Goal: Information Seeking & Learning: Compare options

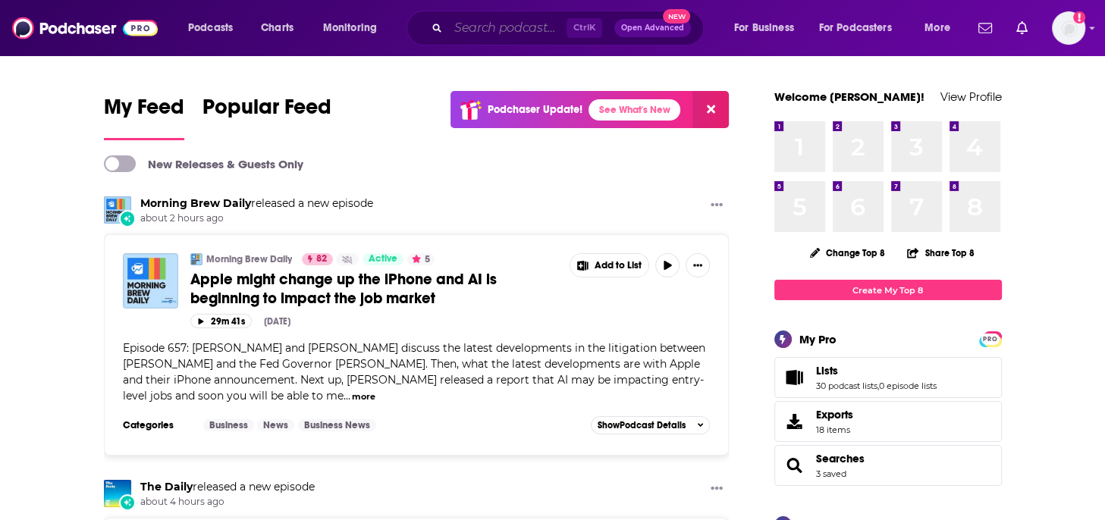
click at [536, 31] on input "Search podcasts, credits, & more..." at bounding box center [507, 28] width 118 height 24
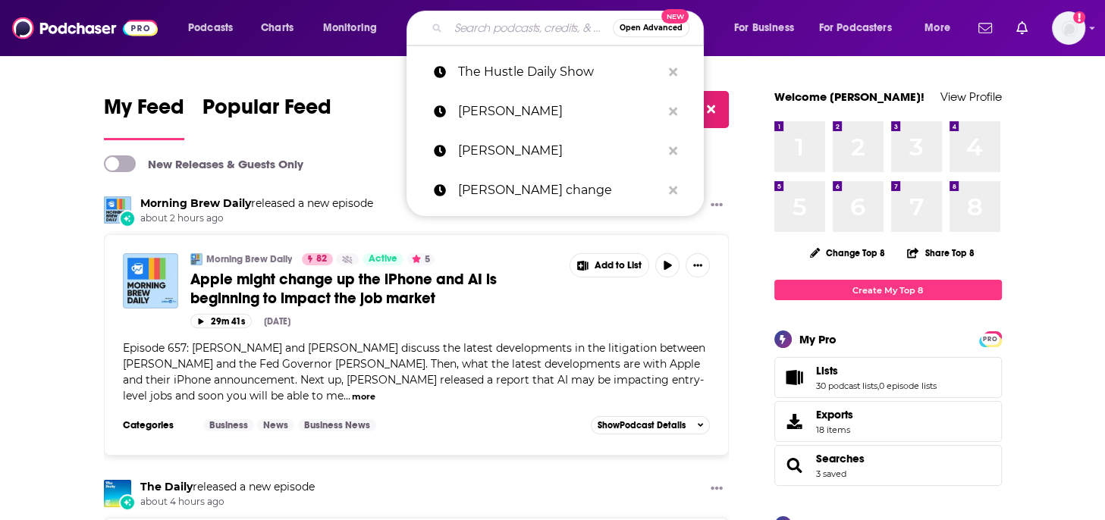
paste input "Rock Solid Podcast"
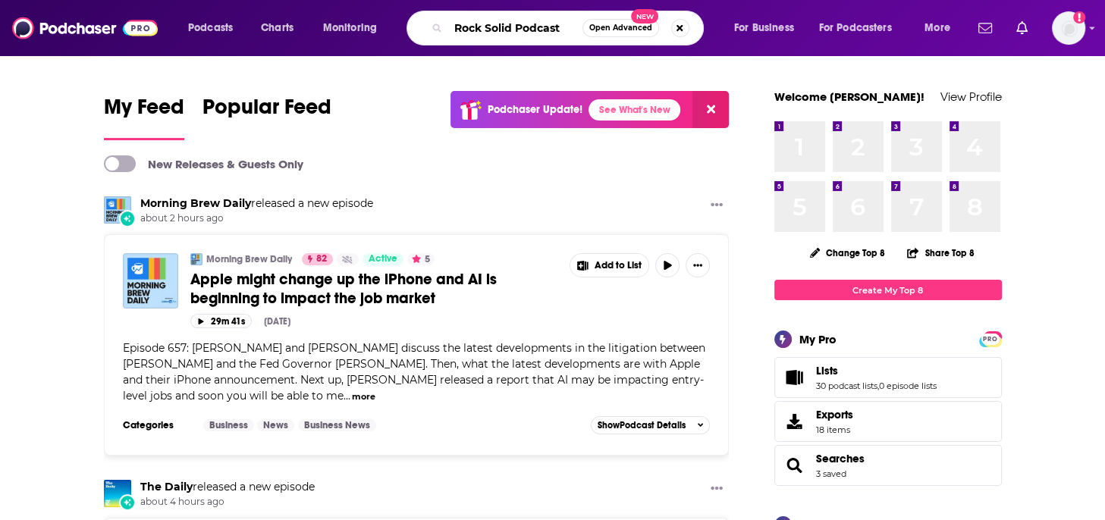
type input "Rock Solid Podcast"
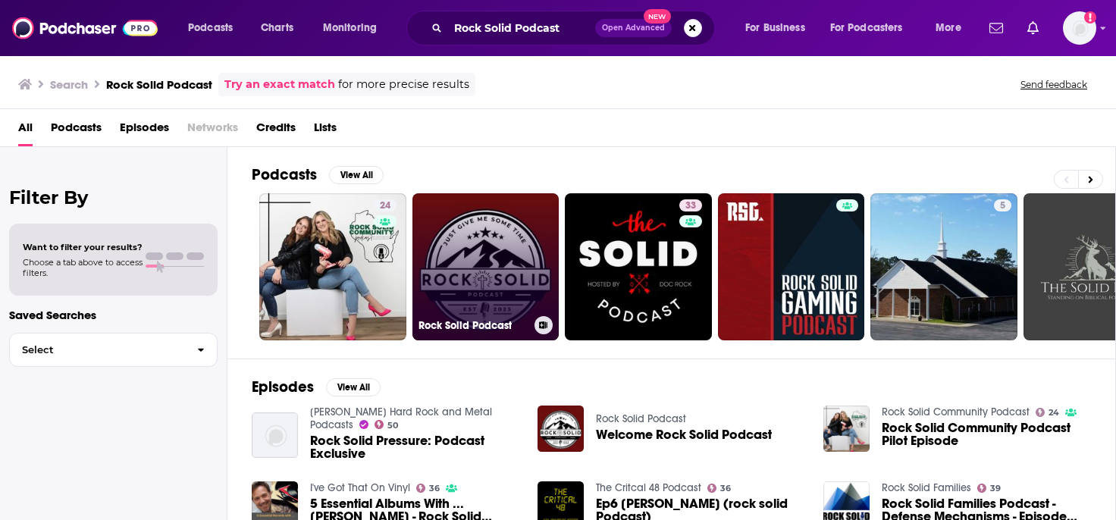
click at [463, 249] on link "Rock Solid Podcast" at bounding box center [485, 266] width 147 height 147
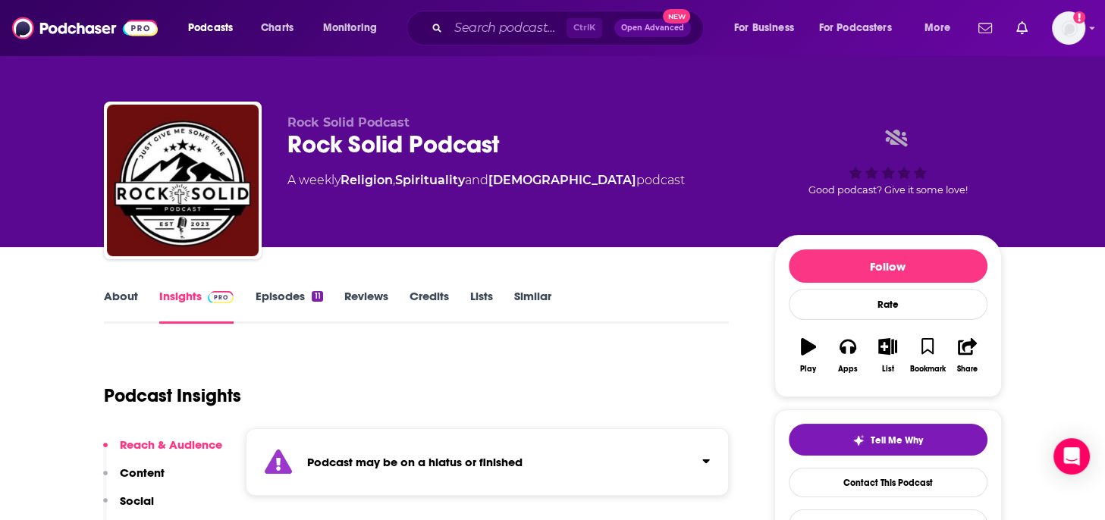
click at [114, 291] on link "About" at bounding box center [121, 306] width 34 height 35
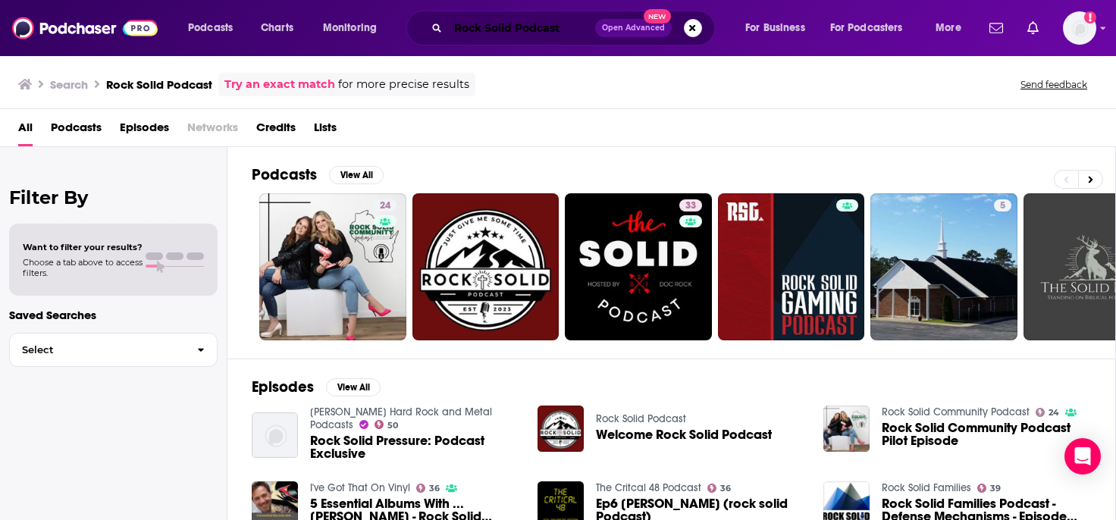
click at [565, 30] on input "Rock Solid Podcast" at bounding box center [521, 28] width 147 height 24
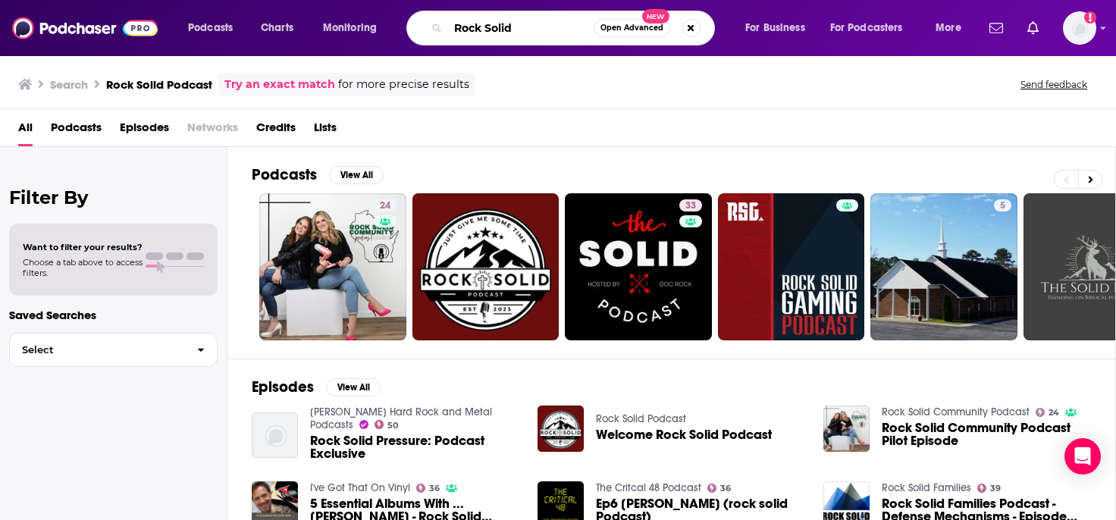
type input "Rock Solid"
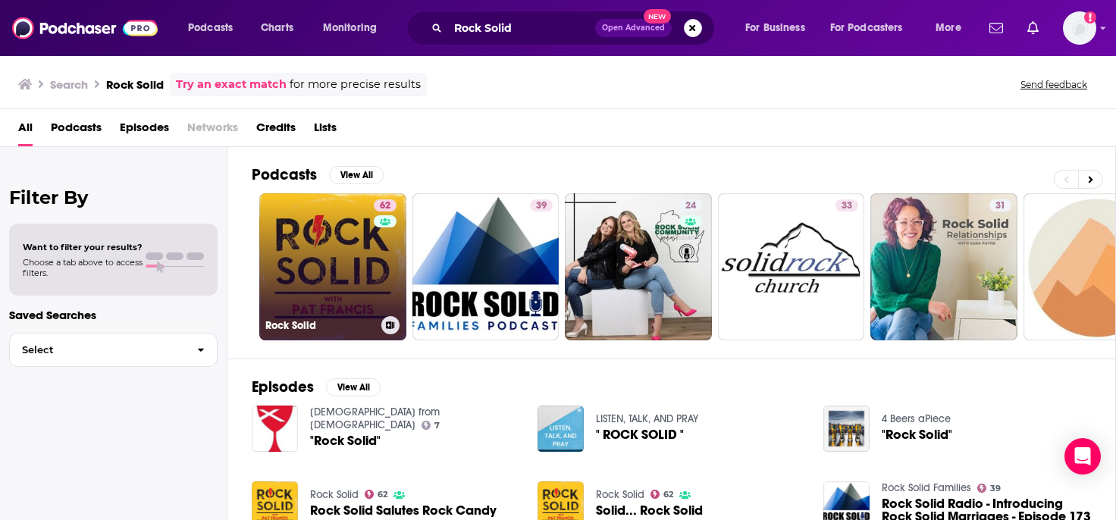
click at [311, 278] on link "62 Rock Solid" at bounding box center [332, 266] width 147 height 147
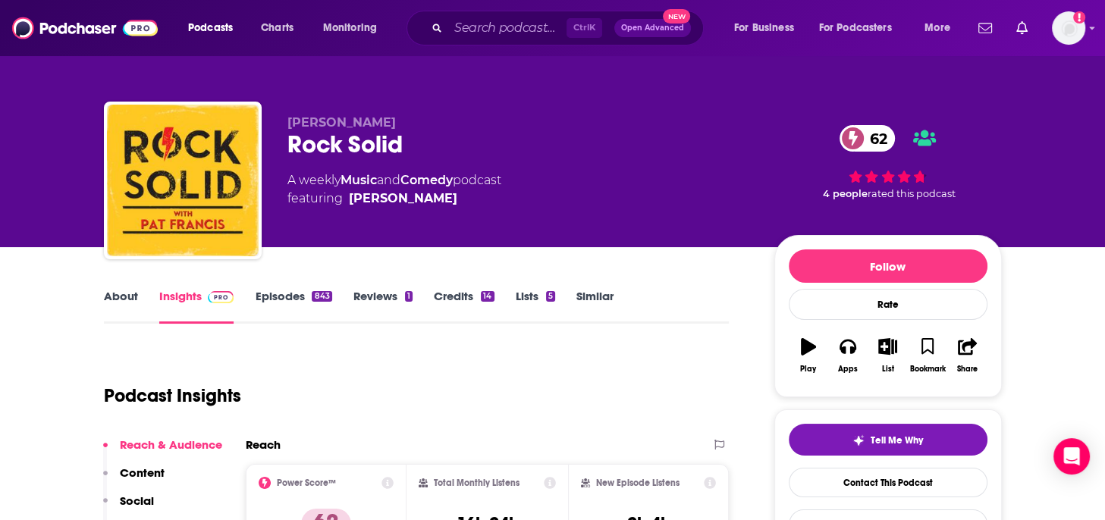
click at [581, 292] on link "Similar" at bounding box center [594, 306] width 37 height 35
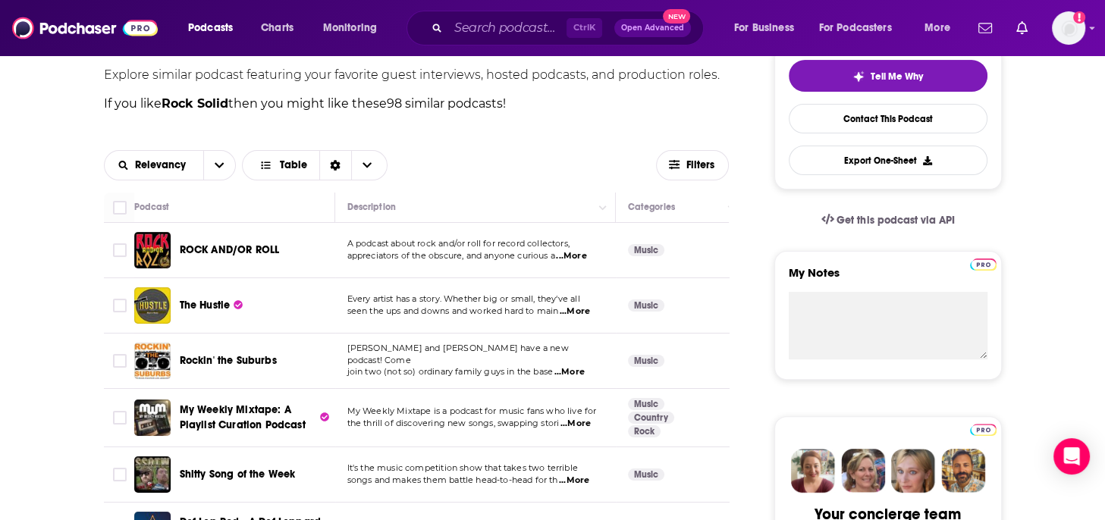
scroll to position [379, 0]
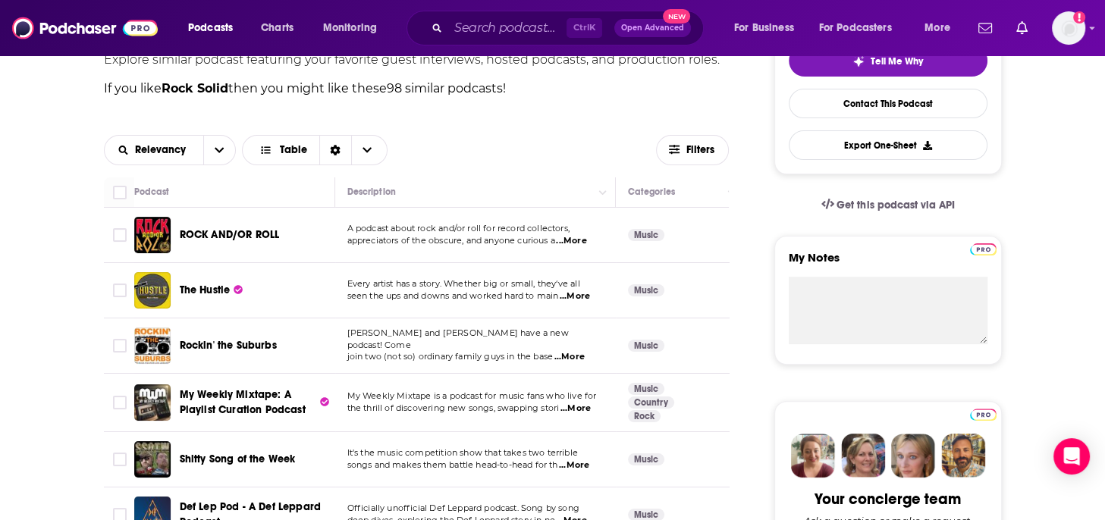
click at [572, 295] on span "...More" at bounding box center [574, 296] width 30 height 12
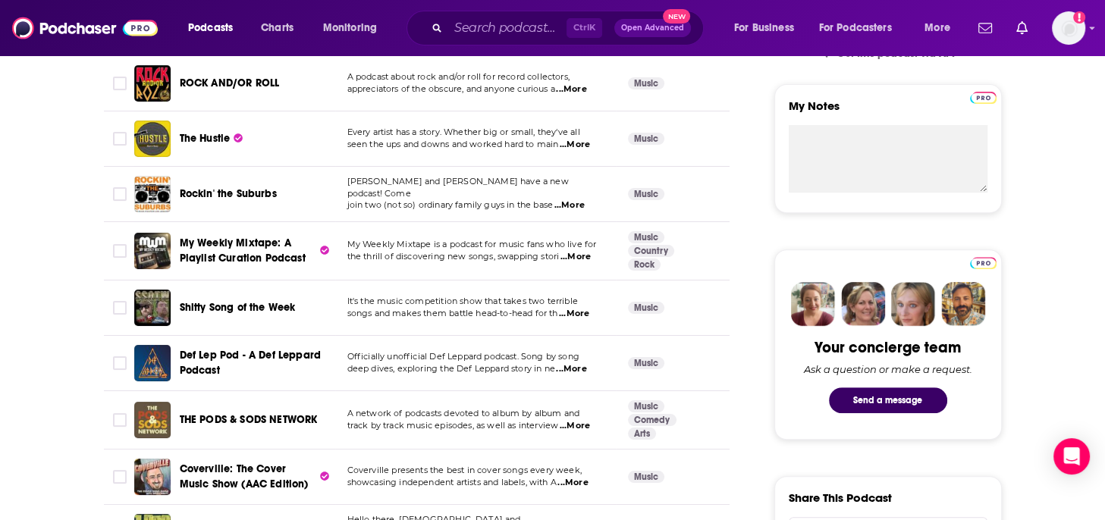
scroll to position [303, 0]
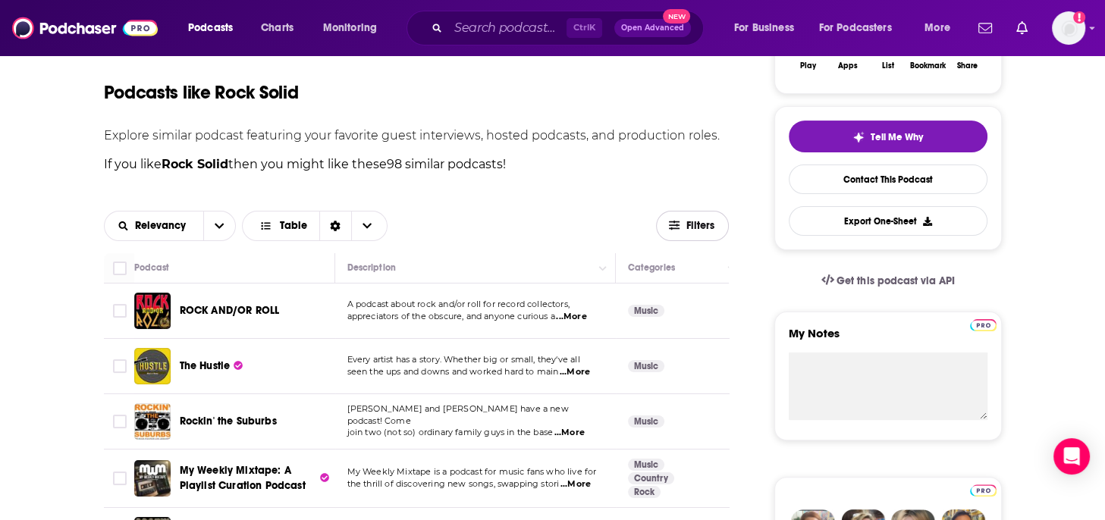
click at [690, 227] on span "Filters" at bounding box center [700, 226] width 30 height 11
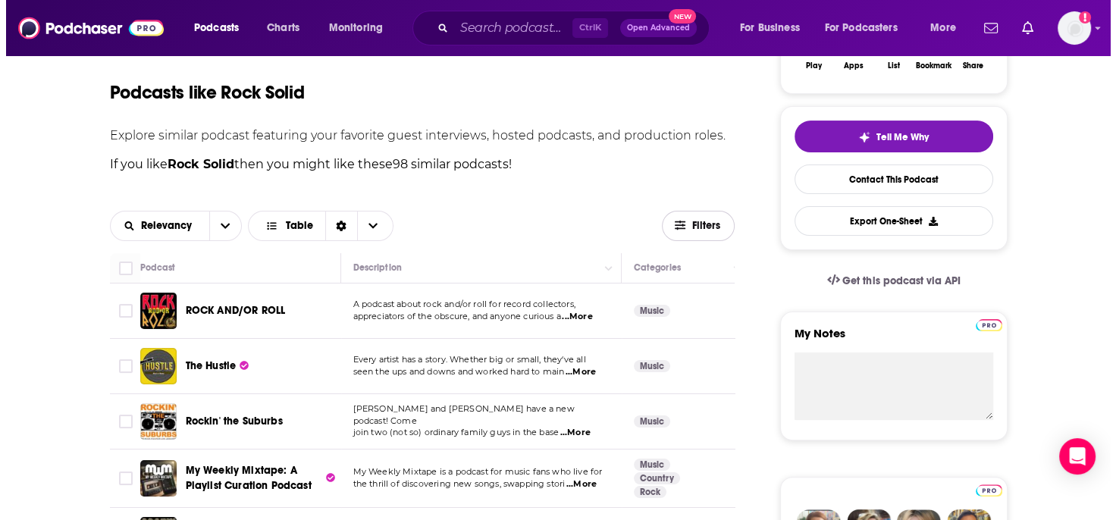
scroll to position [0, 0]
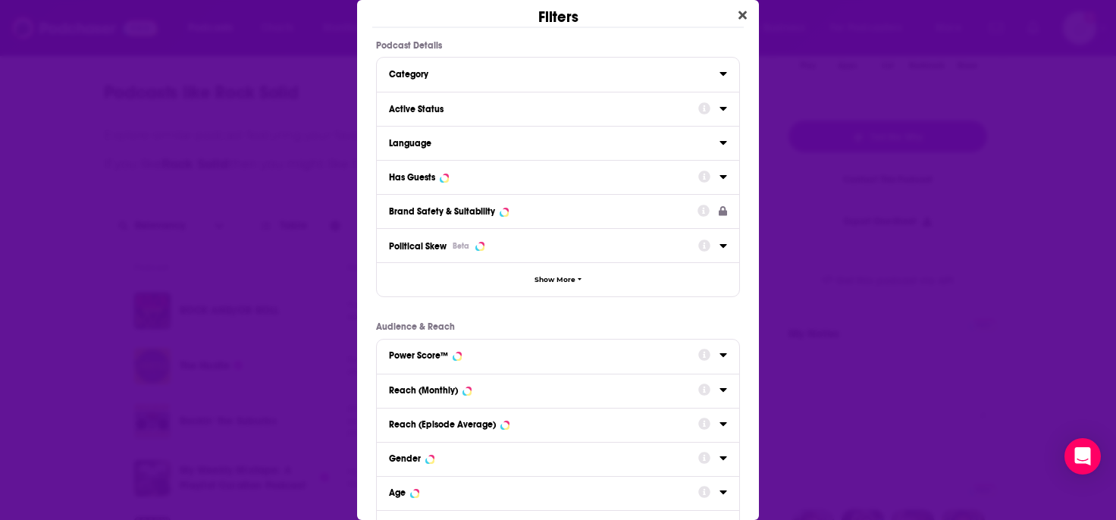
click at [719, 141] on icon "Dialog" at bounding box center [722, 143] width 7 height 4
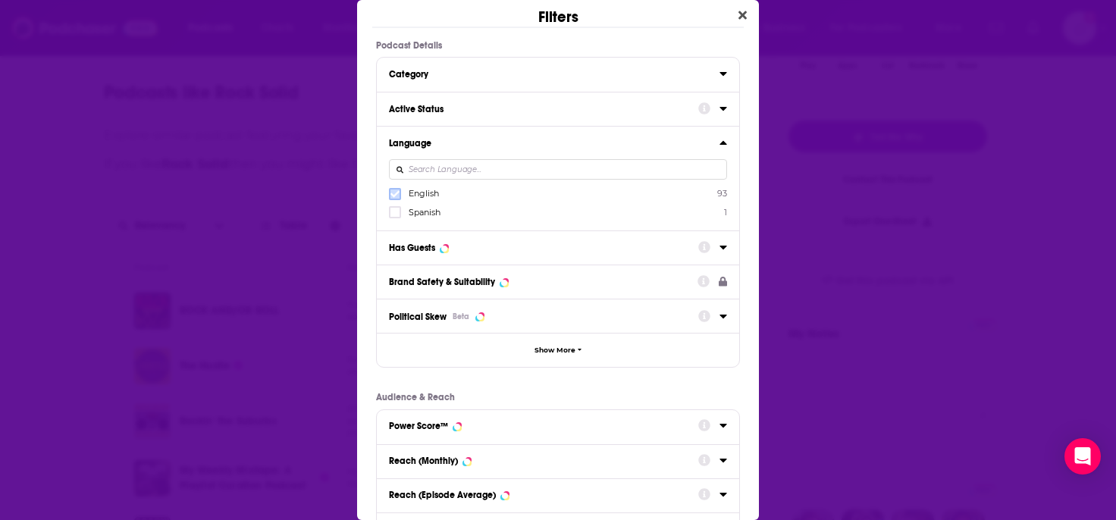
click at [397, 193] on icon "Dialog" at bounding box center [394, 194] width 9 height 9
click at [719, 246] on icon "Dialog" at bounding box center [722, 248] width 7 height 4
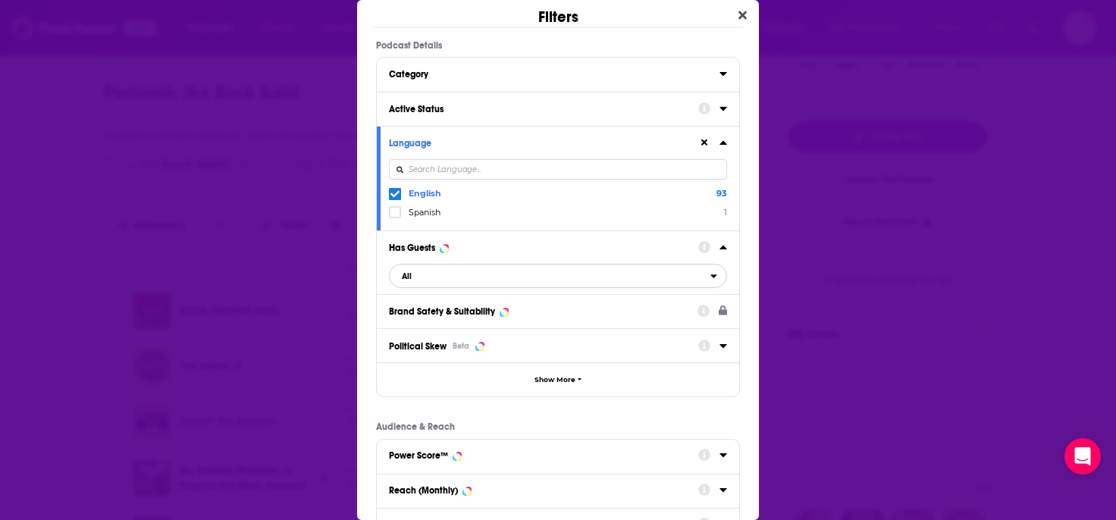
click at [437, 280] on span "All" at bounding box center [550, 276] width 321 height 20
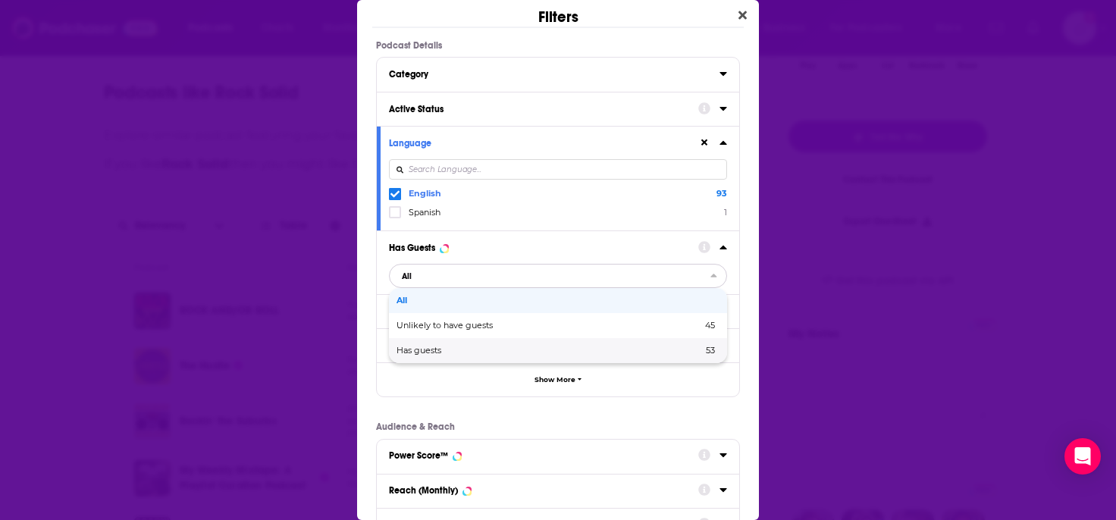
click at [411, 352] on span "Has guests" at bounding box center [483, 350] width 175 height 8
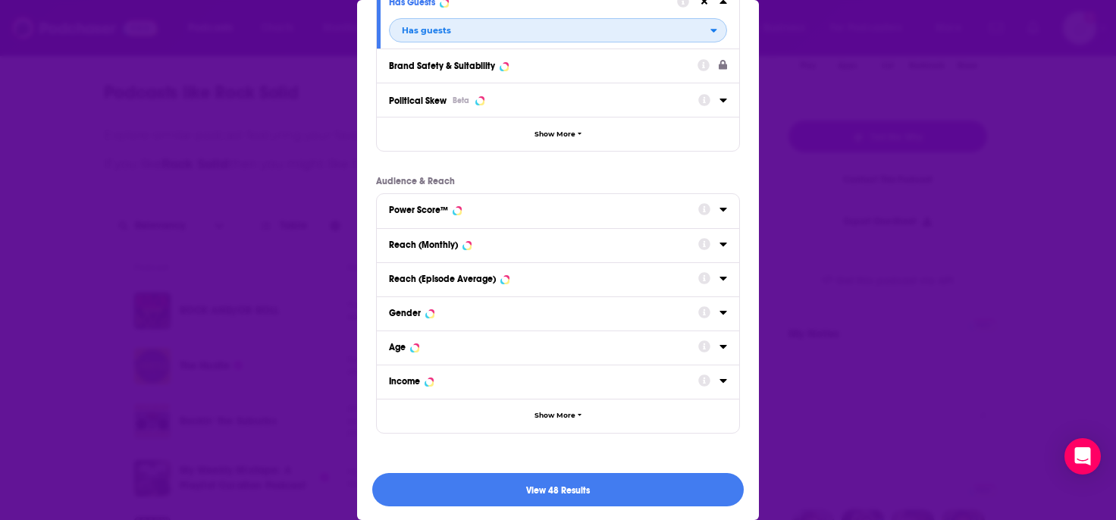
scroll to position [246, 0]
click at [547, 481] on button "View 48 Results" at bounding box center [557, 489] width 371 height 34
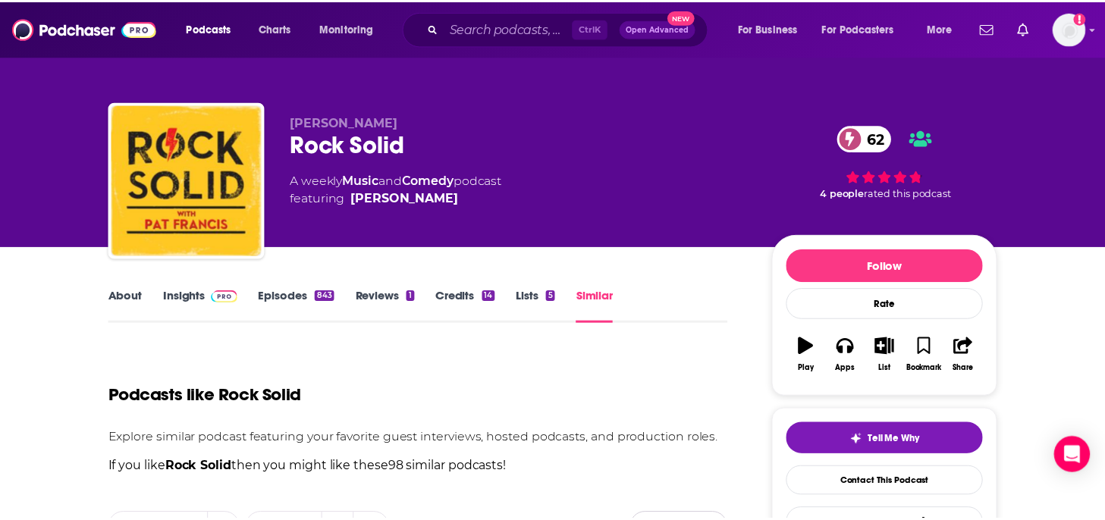
scroll to position [303, 0]
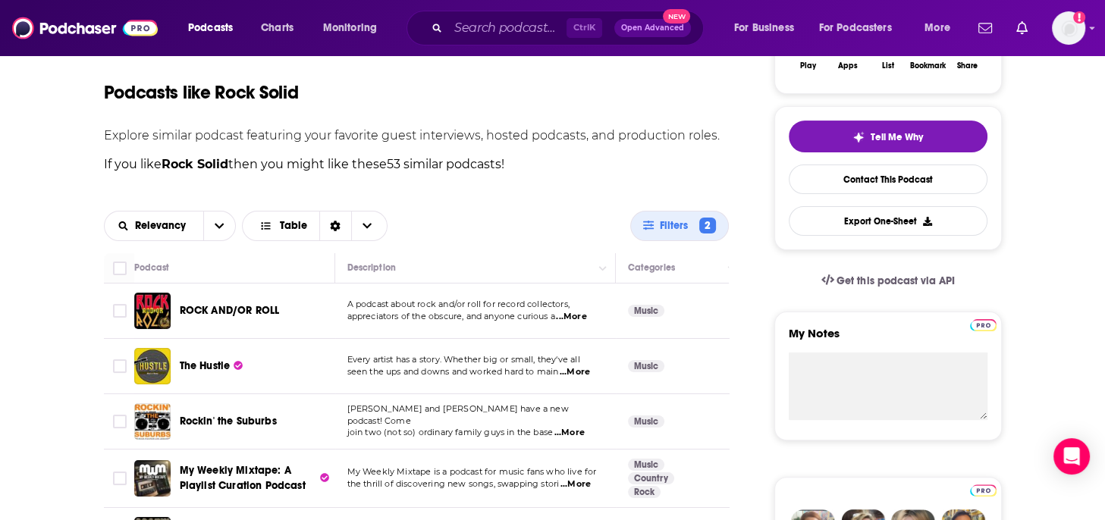
click at [586, 315] on span "...More" at bounding box center [571, 317] width 30 height 12
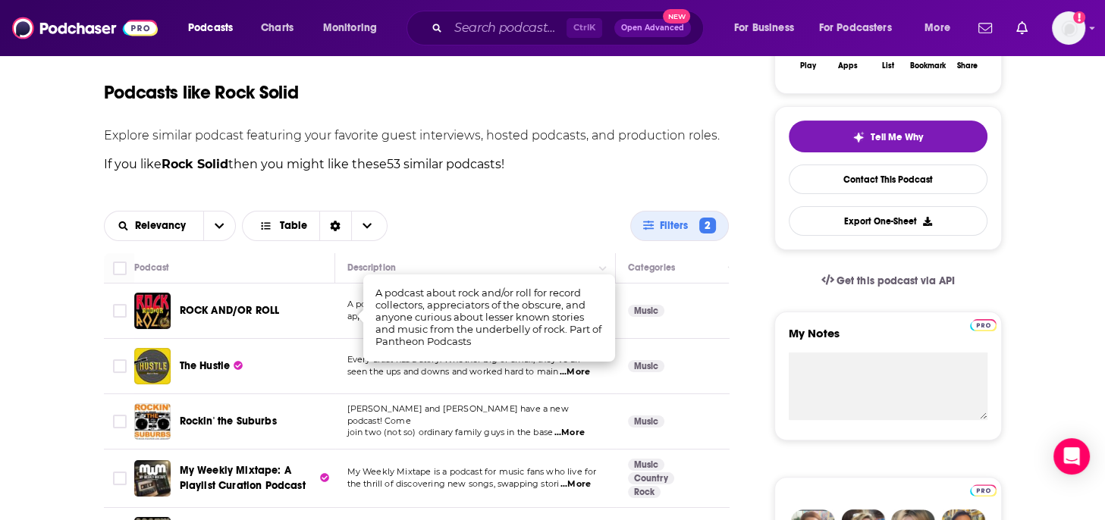
click at [531, 216] on div "Relevancy Table" at bounding box center [367, 226] width 527 height 30
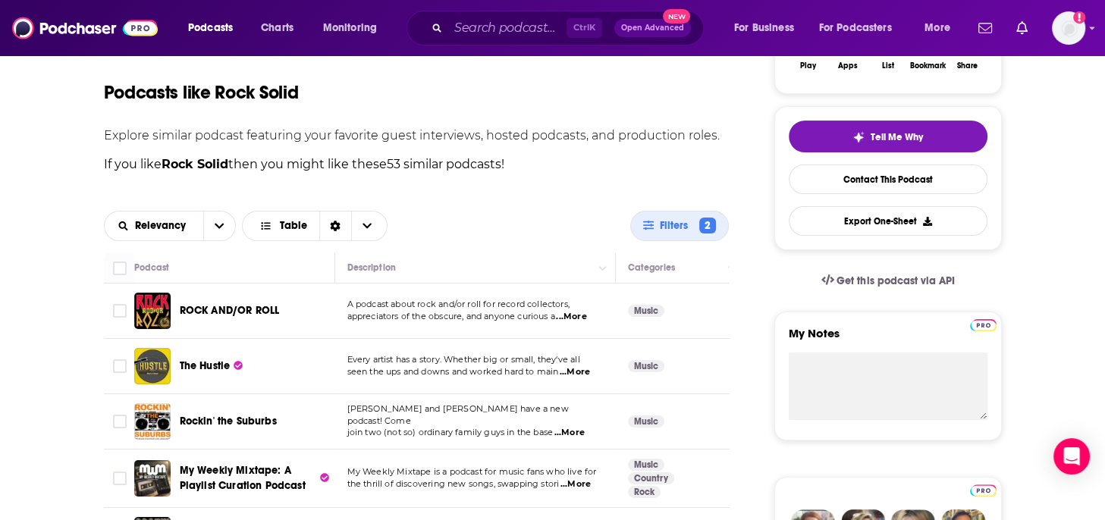
scroll to position [379, 0]
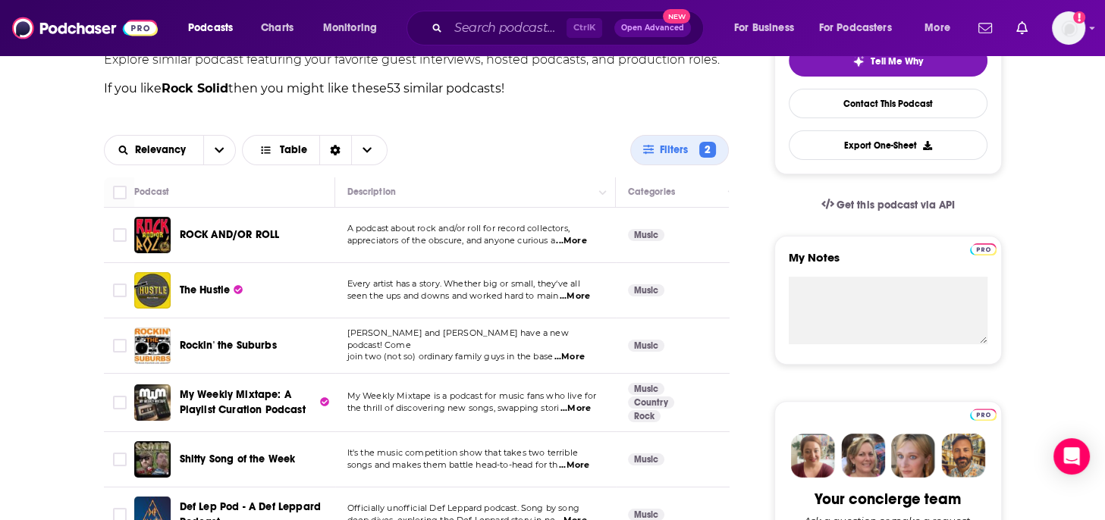
click at [570, 353] on span "...More" at bounding box center [569, 357] width 30 height 12
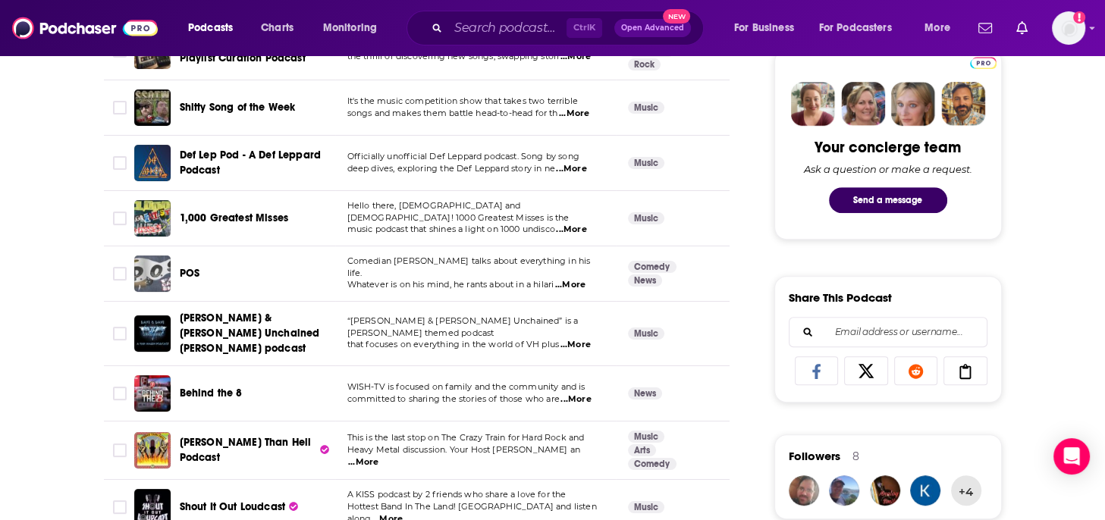
scroll to position [758, 0]
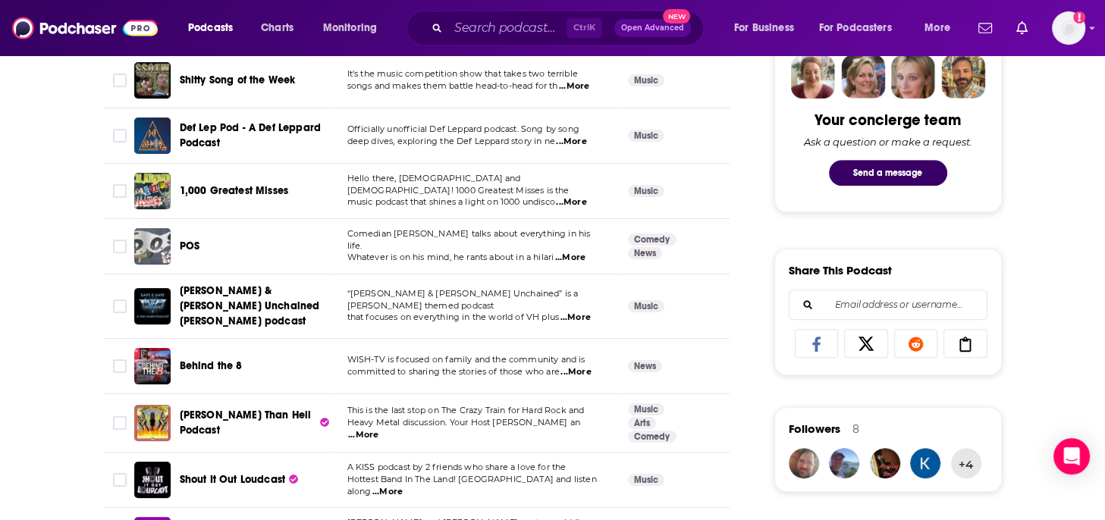
click at [575, 252] on span "...More" at bounding box center [570, 258] width 30 height 12
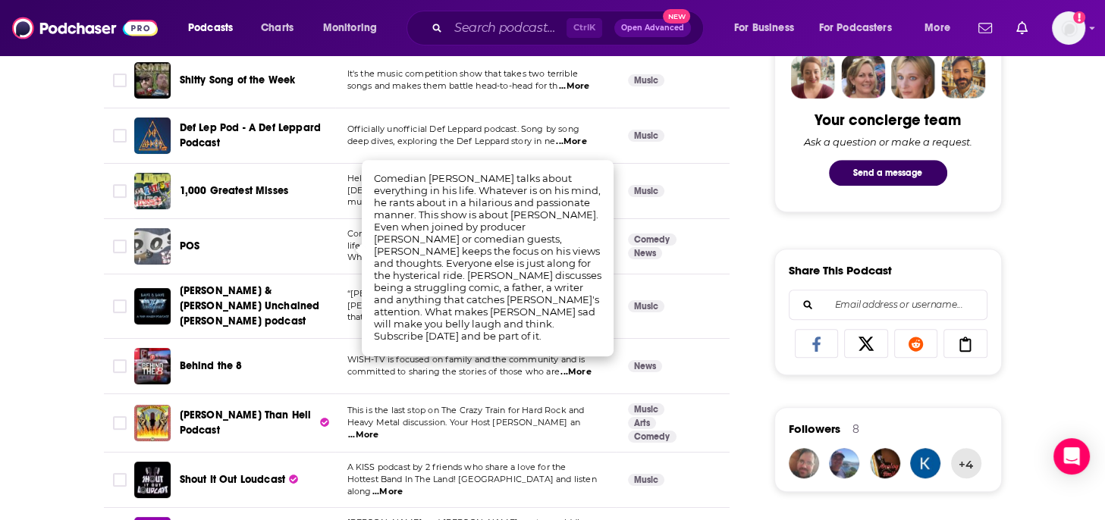
click at [318, 253] on div "POS" at bounding box center [259, 246] width 158 height 36
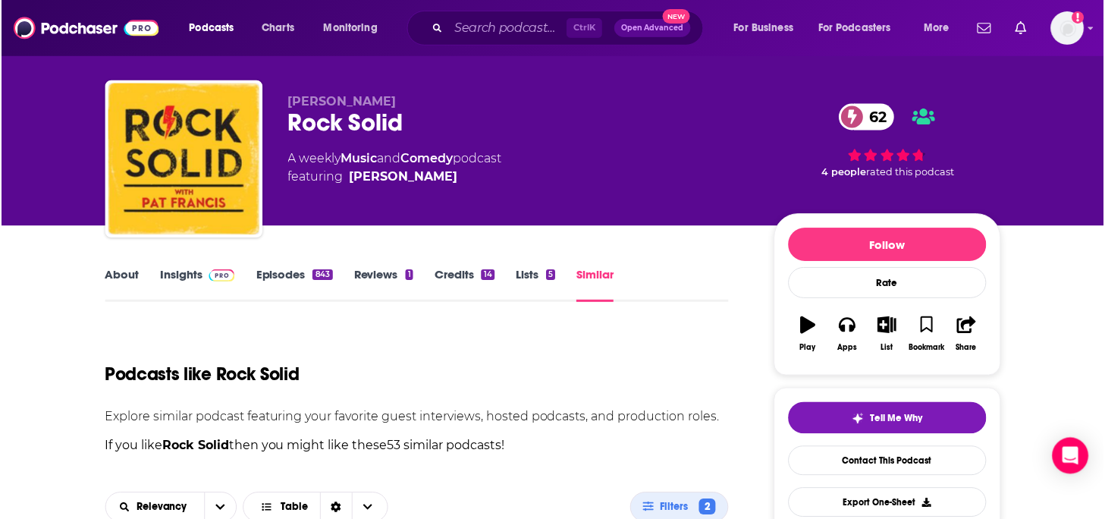
scroll to position [0, 0]
